Goal: Information Seeking & Learning: Understand process/instructions

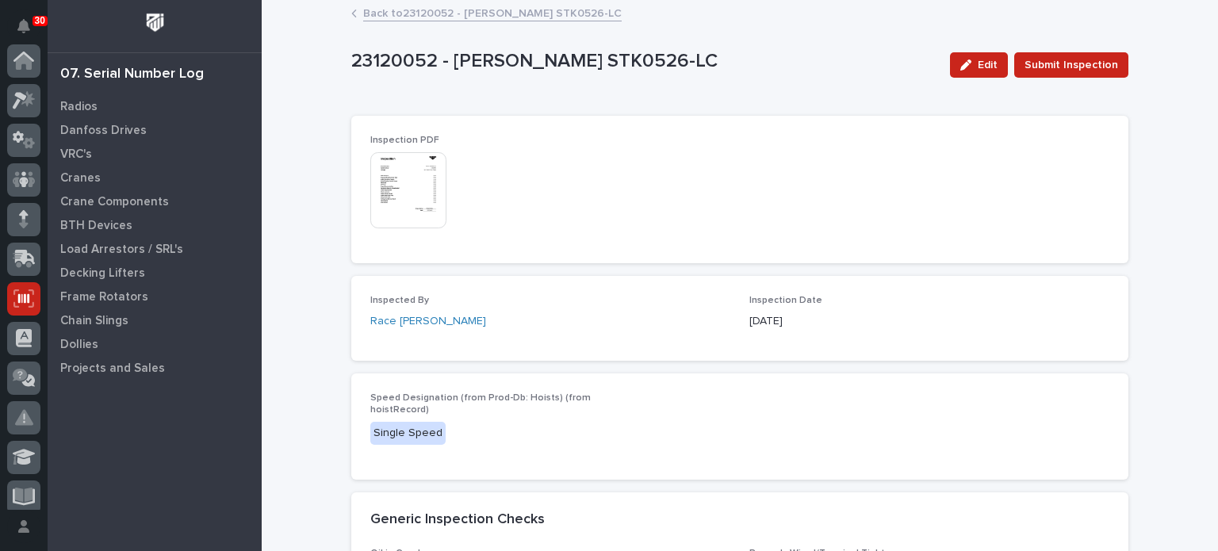
scroll to position [238, 0]
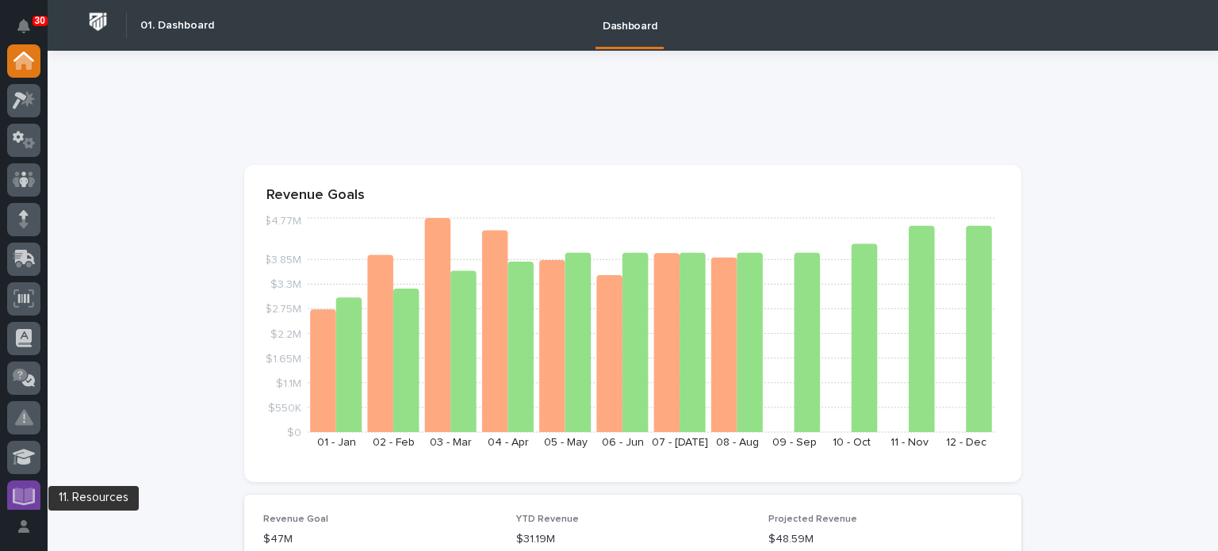
click at [20, 501] on icon at bounding box center [24, 497] width 23 height 18
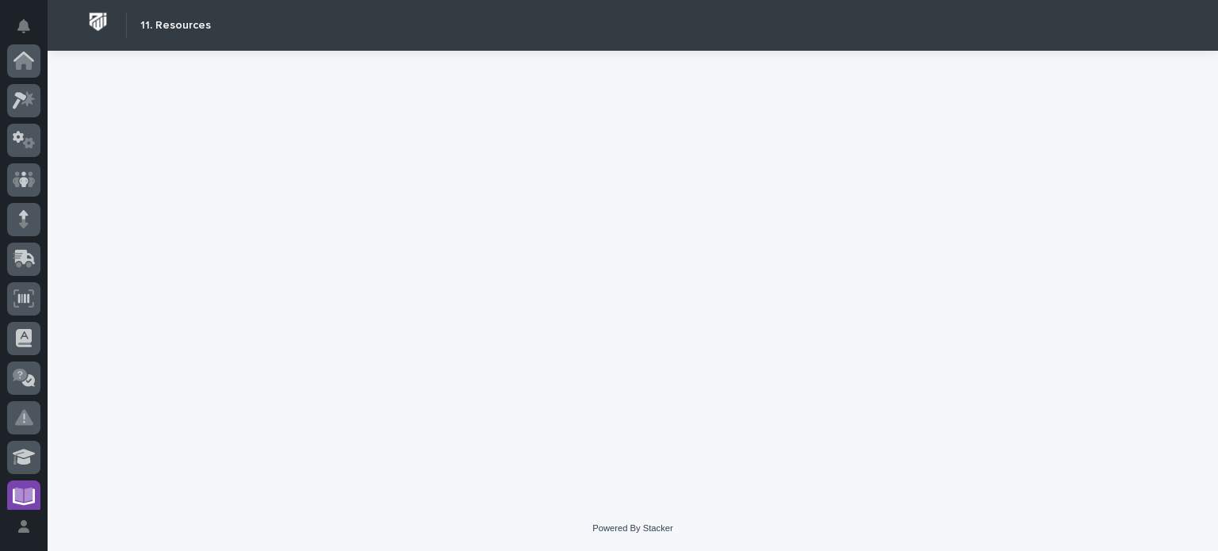
scroll to position [406, 0]
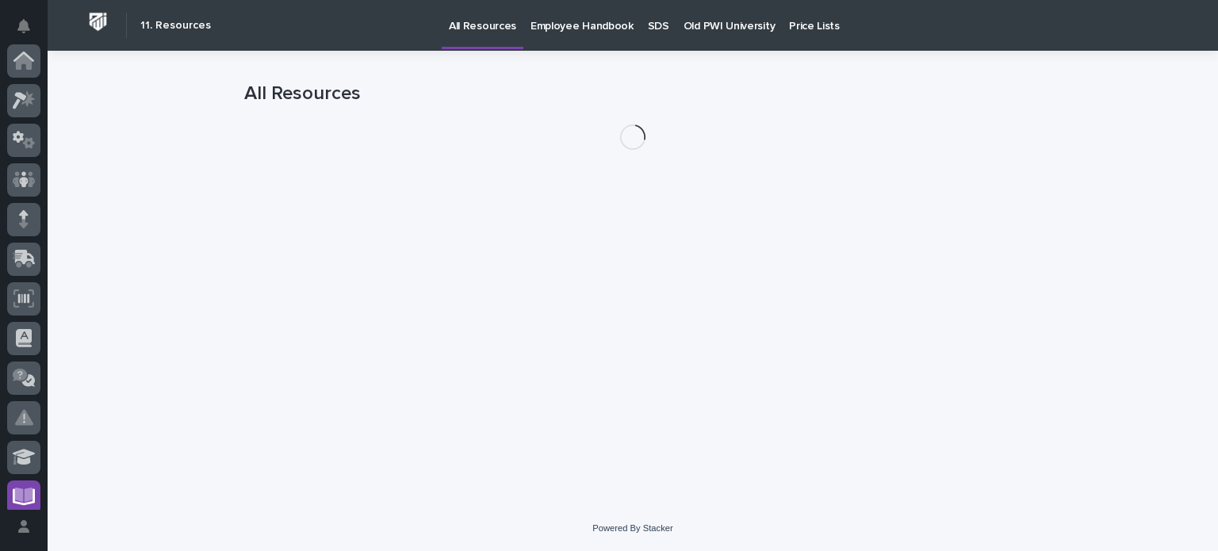
scroll to position [406, 0]
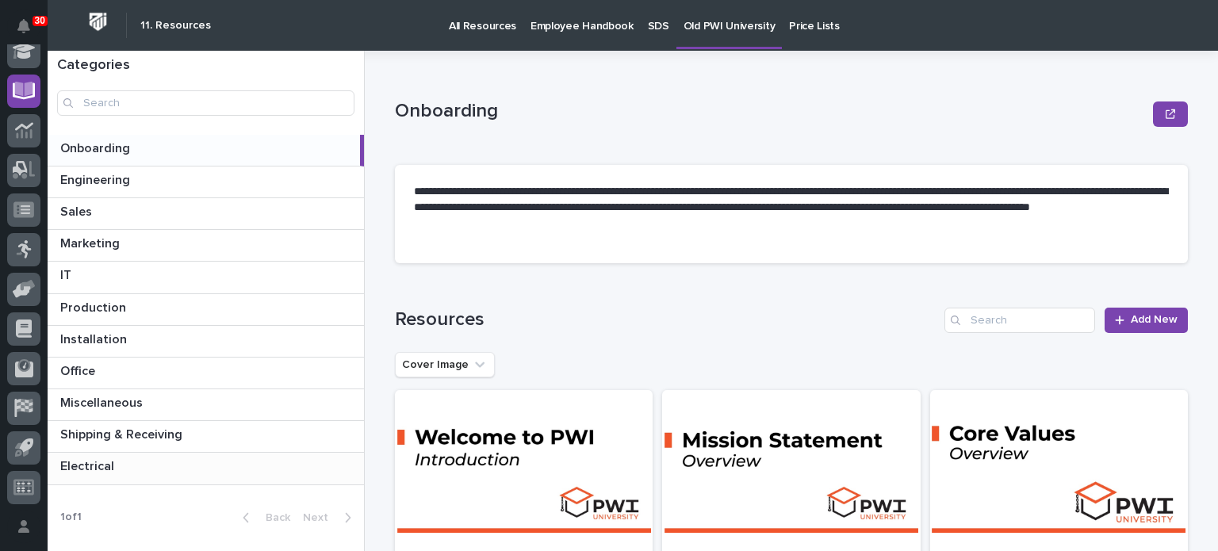
click at [155, 465] on p at bounding box center [208, 466] width 297 height 15
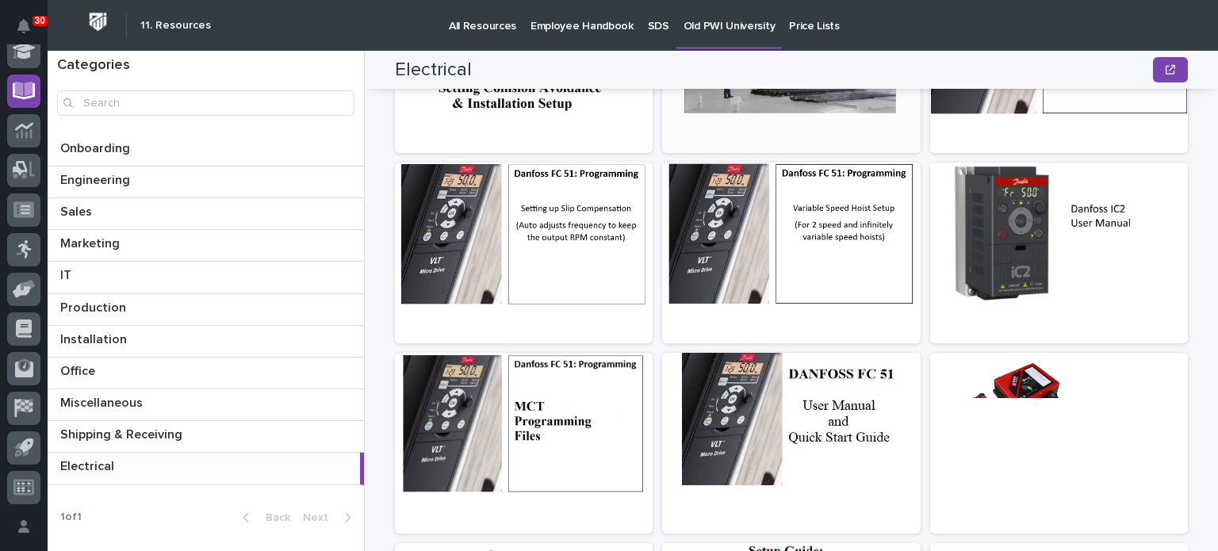
scroll to position [308, 0]
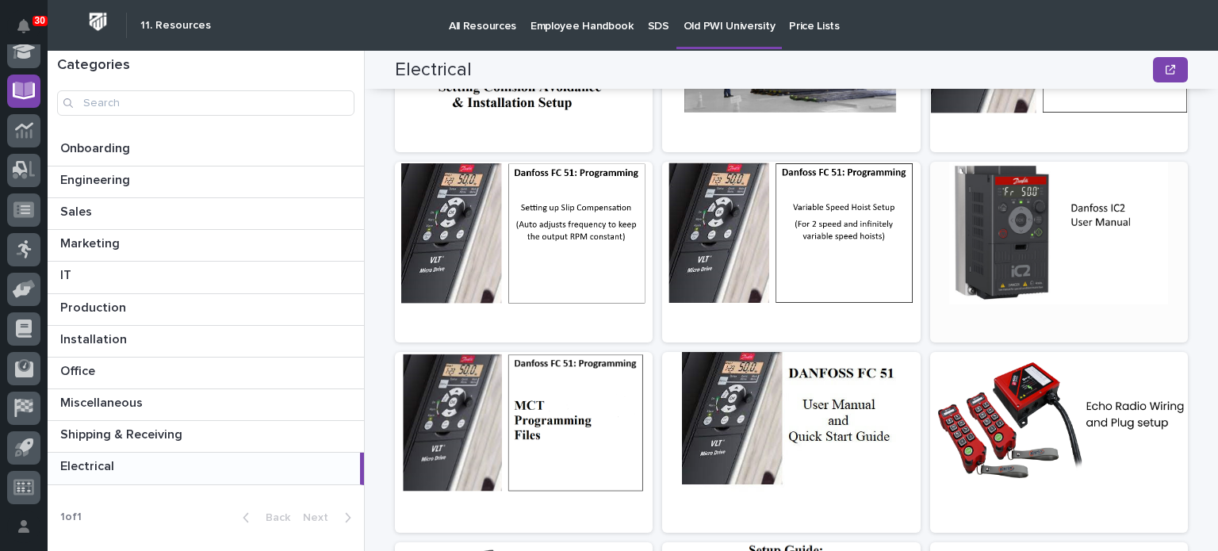
click at [1026, 267] on div at bounding box center [1059, 233] width 258 height 143
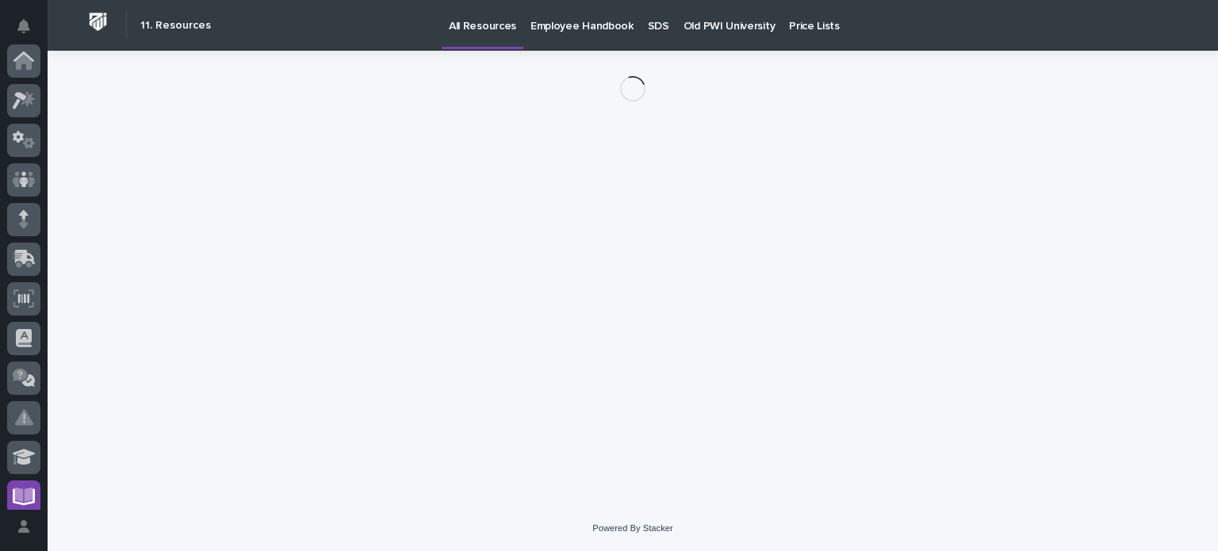
scroll to position [406, 0]
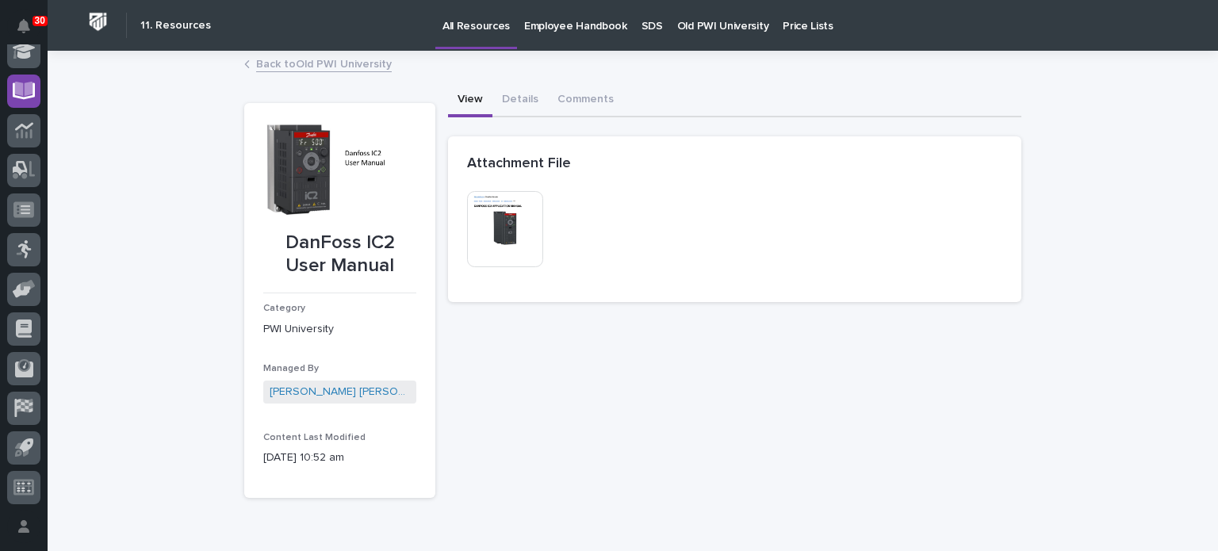
click at [507, 231] on img at bounding box center [505, 229] width 76 height 76
